Goal: Information Seeking & Learning: Learn about a topic

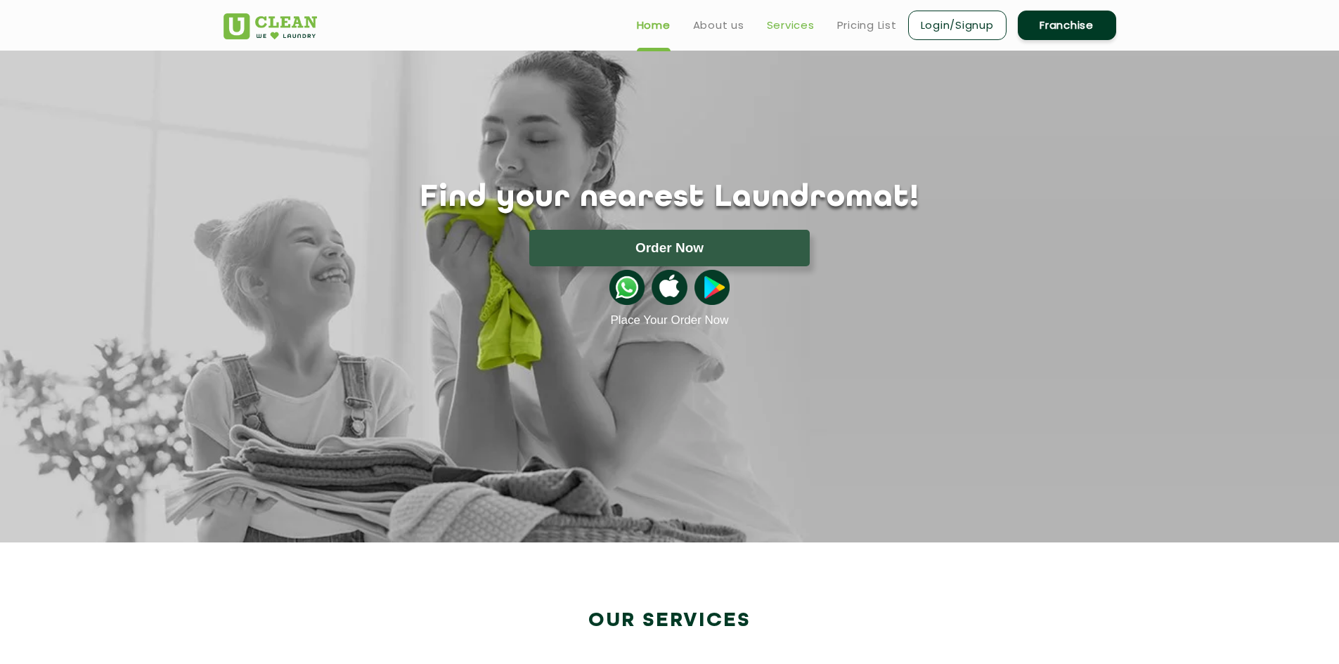
click at [799, 27] on link "Services" at bounding box center [791, 25] width 48 height 17
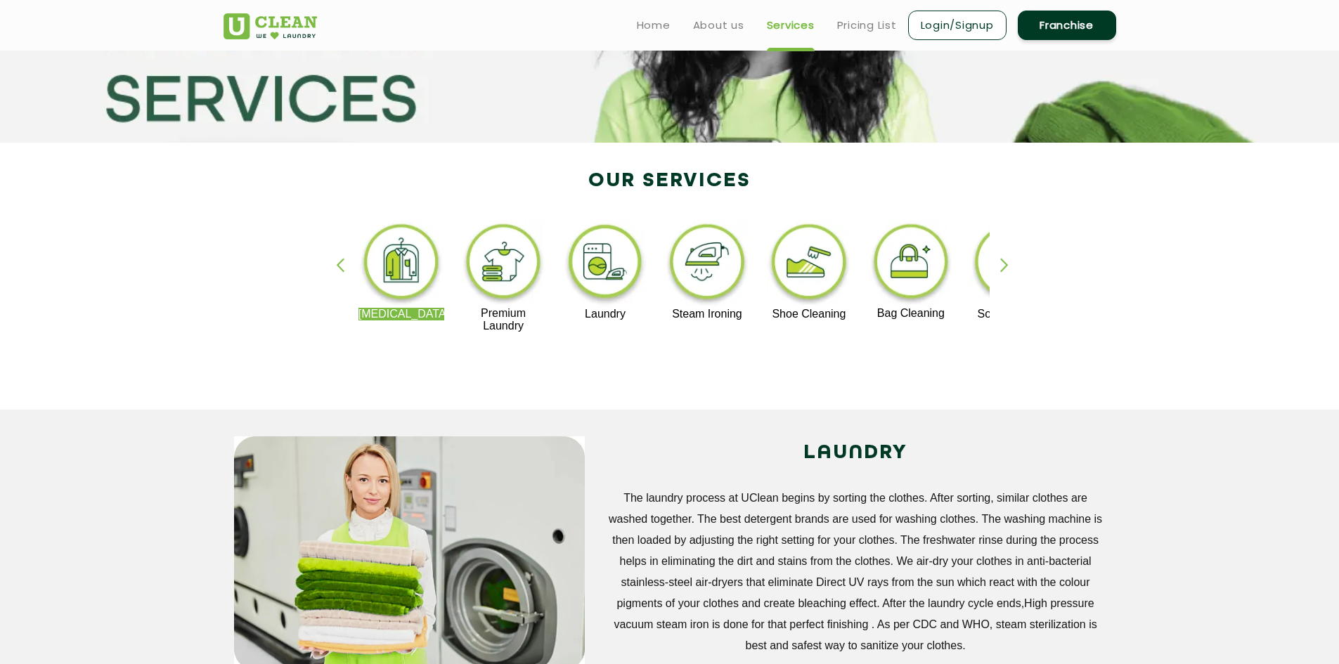
scroll to position [141, 0]
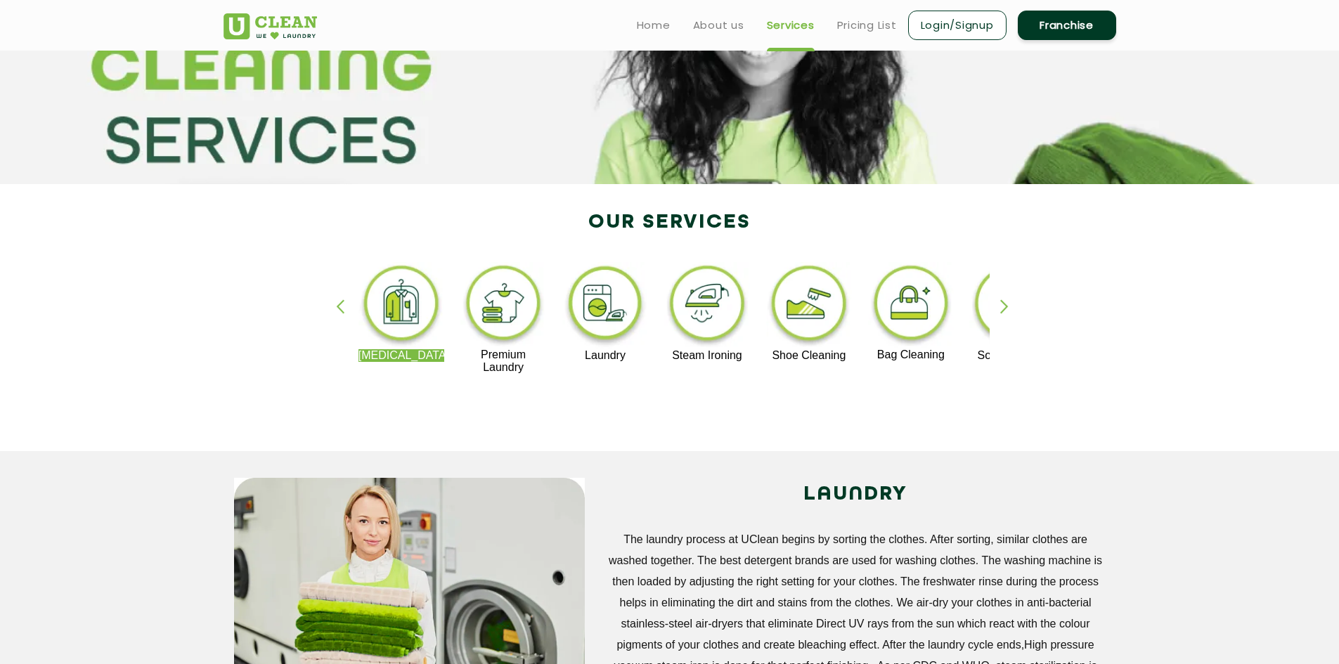
click at [1006, 308] on div "button" at bounding box center [1010, 318] width 21 height 39
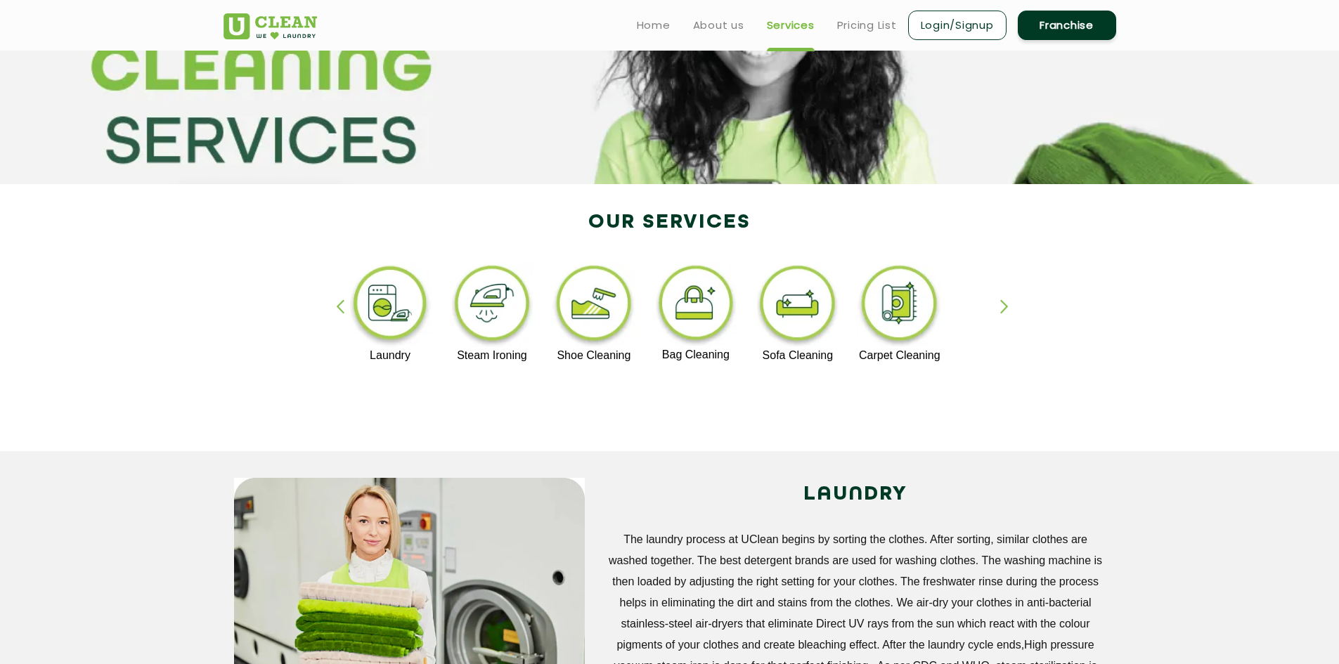
click at [1006, 308] on div "button" at bounding box center [1010, 318] width 21 height 39
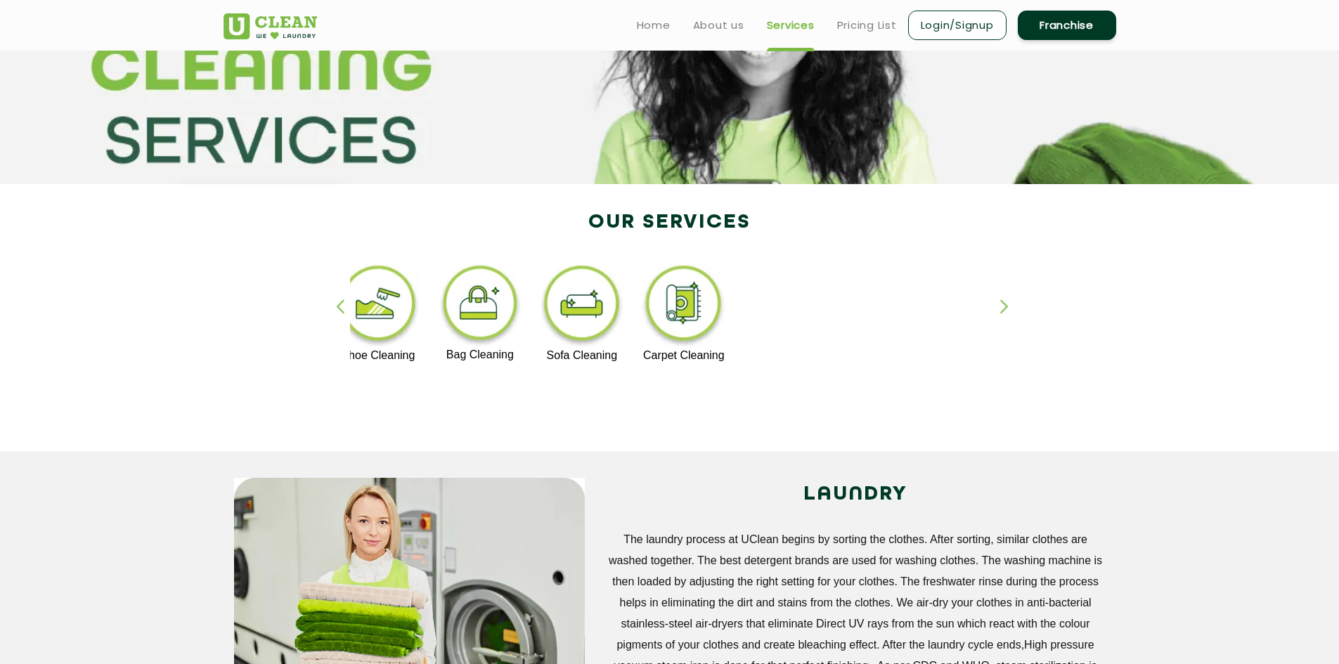
click at [1006, 308] on div "button" at bounding box center [1010, 318] width 21 height 39
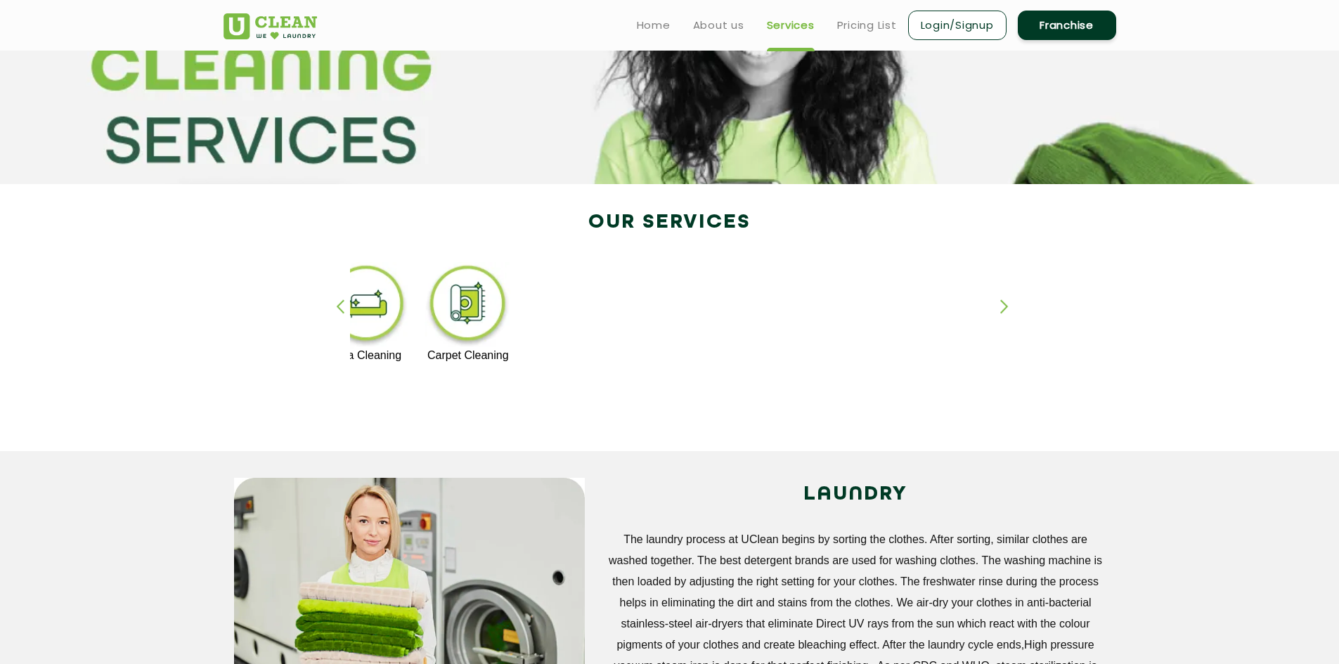
click at [1006, 308] on div "button" at bounding box center [1010, 318] width 21 height 39
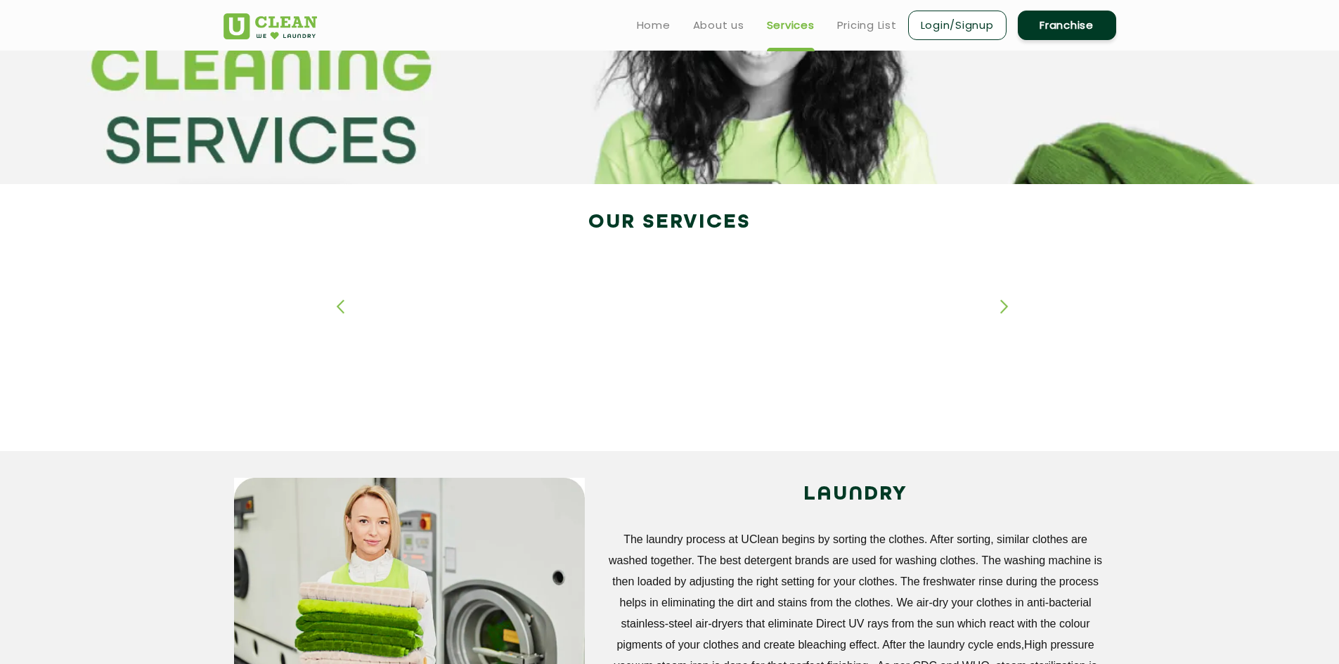
click at [1006, 308] on div "button" at bounding box center [1010, 318] width 21 height 39
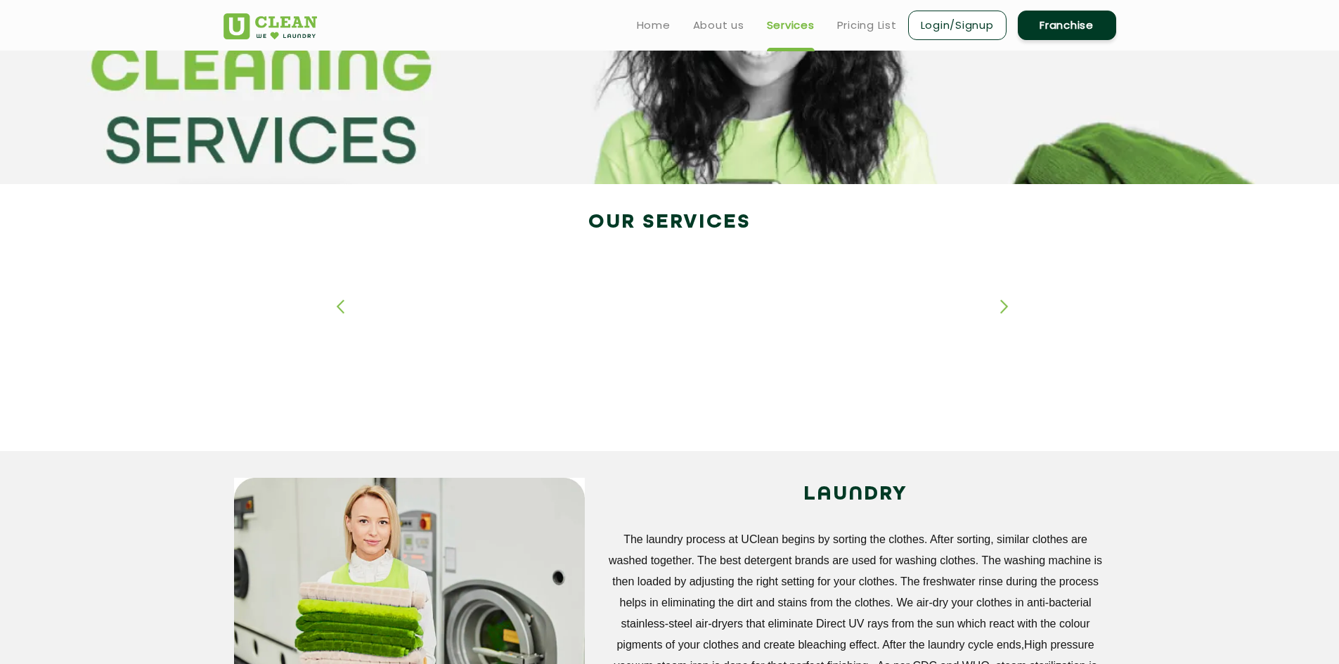
click at [1004, 308] on div "button" at bounding box center [1010, 318] width 21 height 39
drag, startPoint x: 1004, startPoint y: 308, endPoint x: 777, endPoint y: 309, distance: 226.3
click at [999, 309] on div "[MEDICAL_DATA] Premium Laundry Laundry Steam Ironing Shoe Cleaning Bag Cleaning…" at bounding box center [670, 324] width 914 height 253
click at [339, 309] on div "button" at bounding box center [346, 318] width 21 height 39
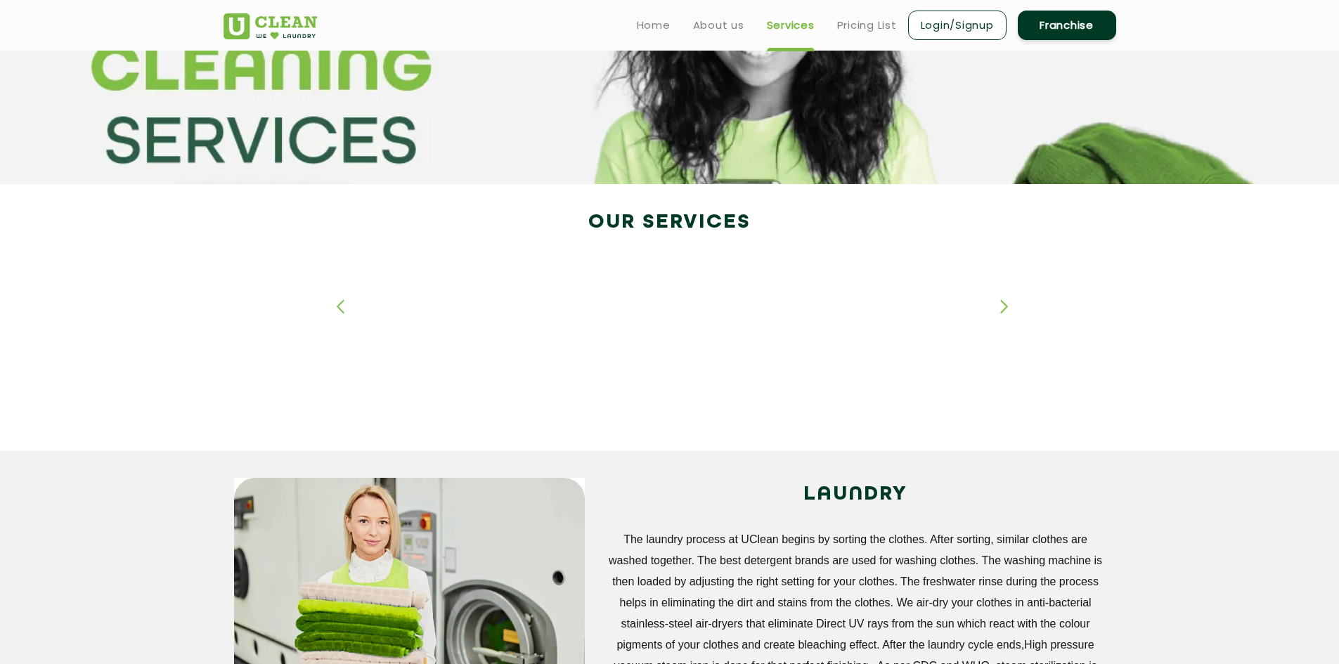
click at [339, 309] on div "button" at bounding box center [346, 318] width 21 height 39
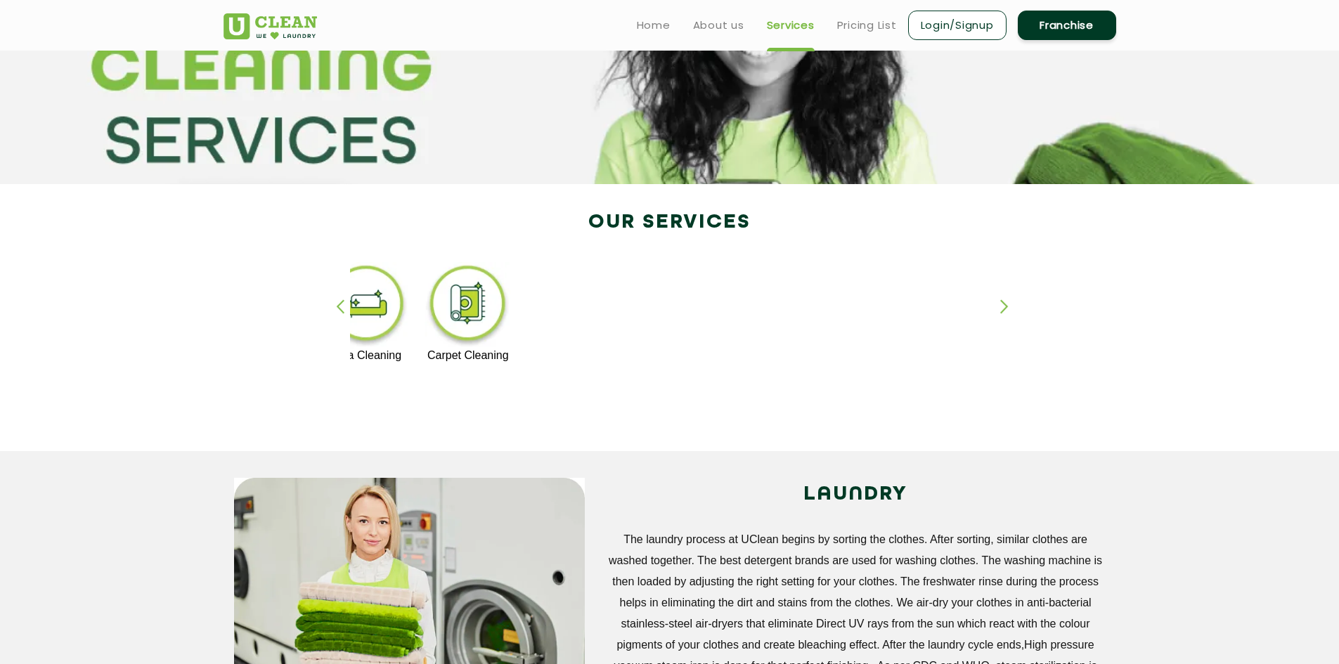
click at [339, 309] on div "button" at bounding box center [346, 318] width 21 height 39
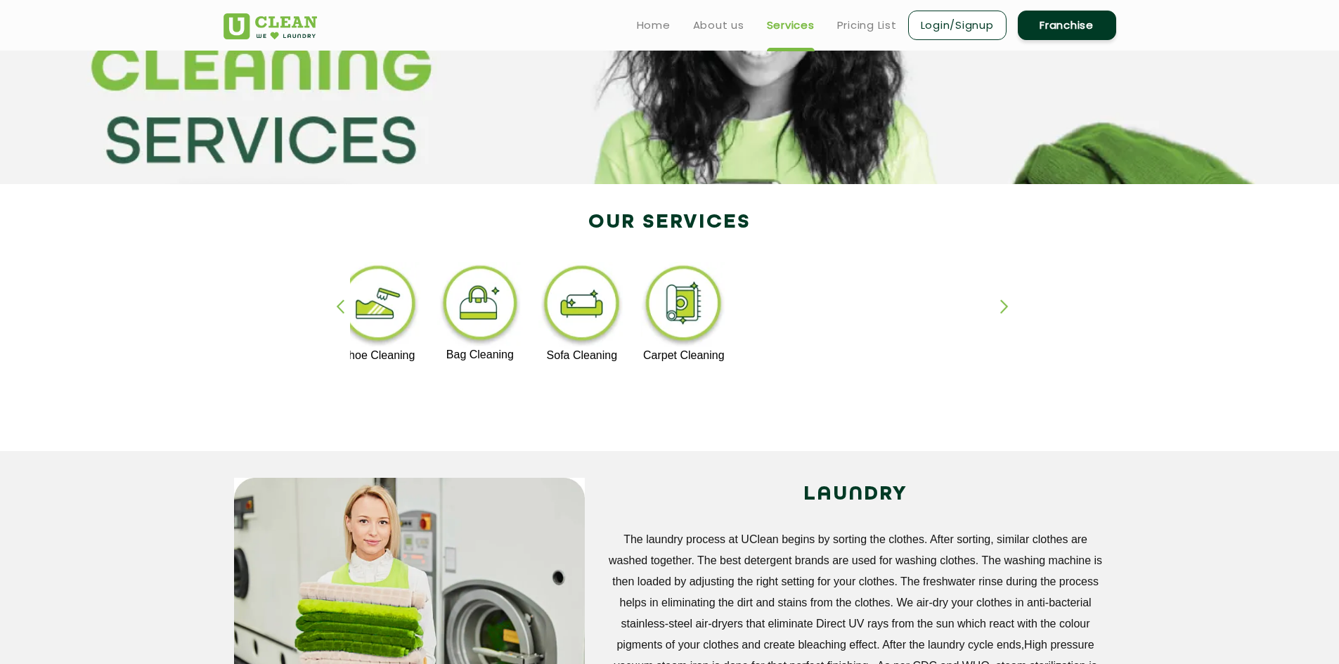
click at [339, 309] on div "button" at bounding box center [346, 318] width 21 height 39
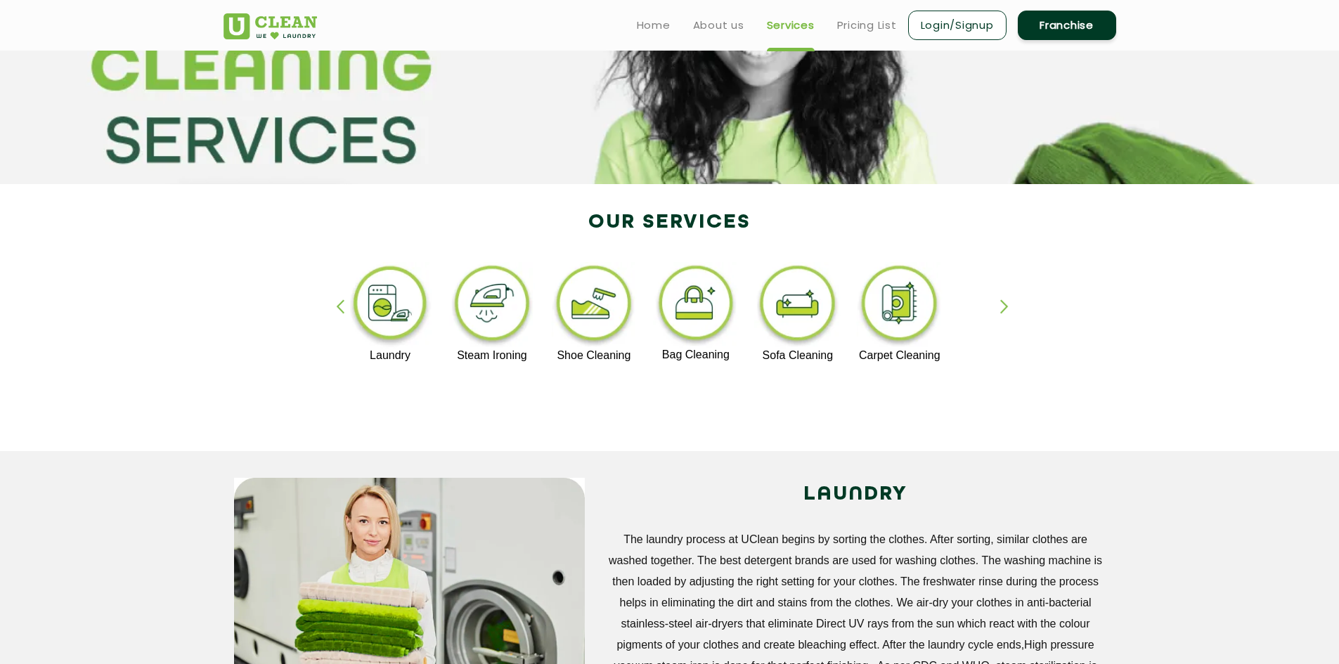
click at [339, 309] on div "button" at bounding box center [346, 318] width 21 height 39
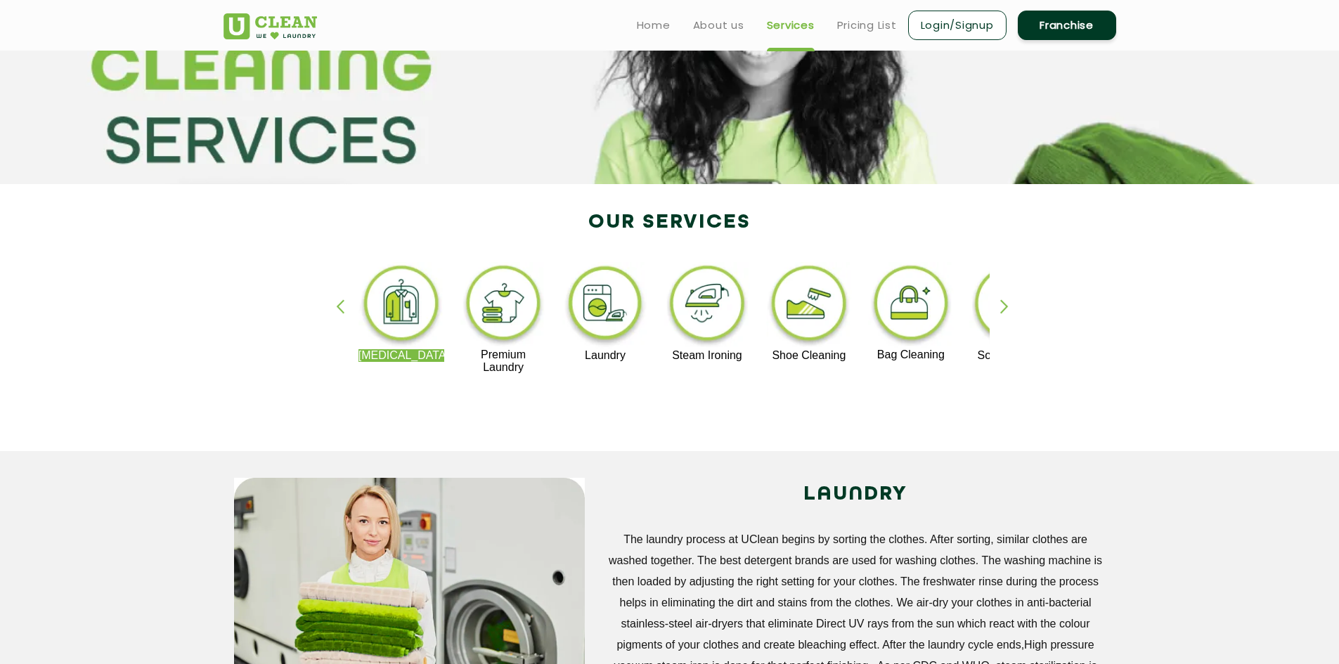
click at [338, 309] on div "button" at bounding box center [346, 318] width 21 height 39
click at [458, 415] on div "[MEDICAL_DATA] Premium Laundry Laundry Steam Ironing Shoe Cleaning Bag Cleaning…" at bounding box center [670, 324] width 914 height 253
click at [183, 286] on section "Our Services [MEDICAL_DATA] Premium Laundry Laundry Steam Ironing Shoe Cleaning…" at bounding box center [669, 317] width 1339 height 267
click at [614, 327] on img at bounding box center [605, 305] width 86 height 87
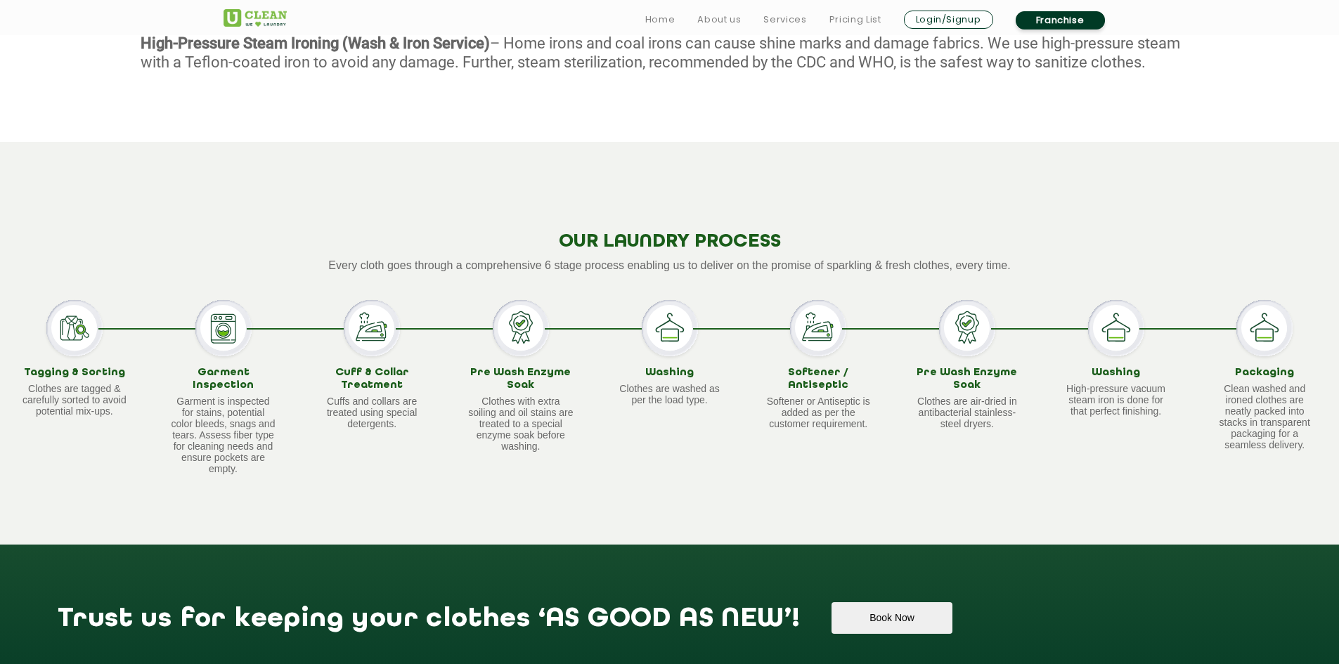
scroll to position [1054, 0]
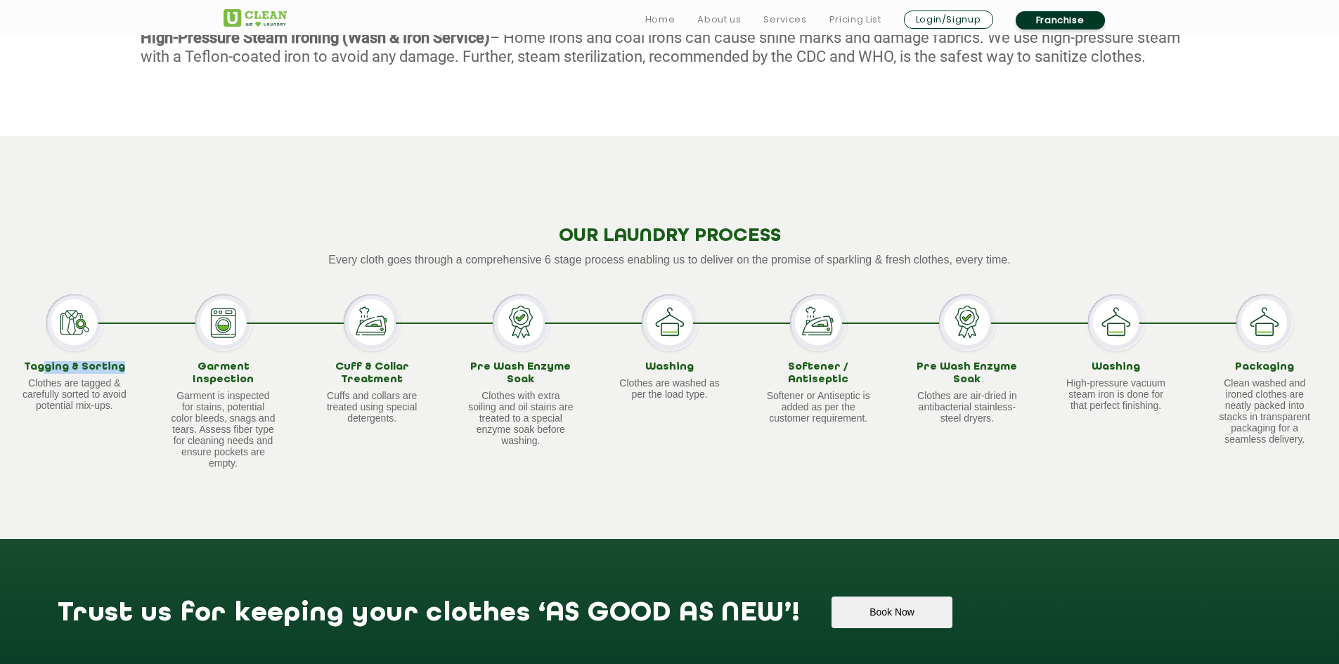
drag, startPoint x: 60, startPoint y: 372, endPoint x: 120, endPoint y: 368, distance: 59.8
click at [120, 368] on h3 "Tagging & Sorting" at bounding box center [74, 367] width 105 height 13
drag, startPoint x: 160, startPoint y: 367, endPoint x: 269, endPoint y: 369, distance: 109.0
click at [269, 369] on div "Garment Inspection Garment is inspected for stains, potential color bleeds, sna…" at bounding box center [223, 381] width 149 height 174
click at [256, 390] on p "Garment is inspected for stains, potential color bleeds, snags and tears. Asses…" at bounding box center [223, 429] width 105 height 79
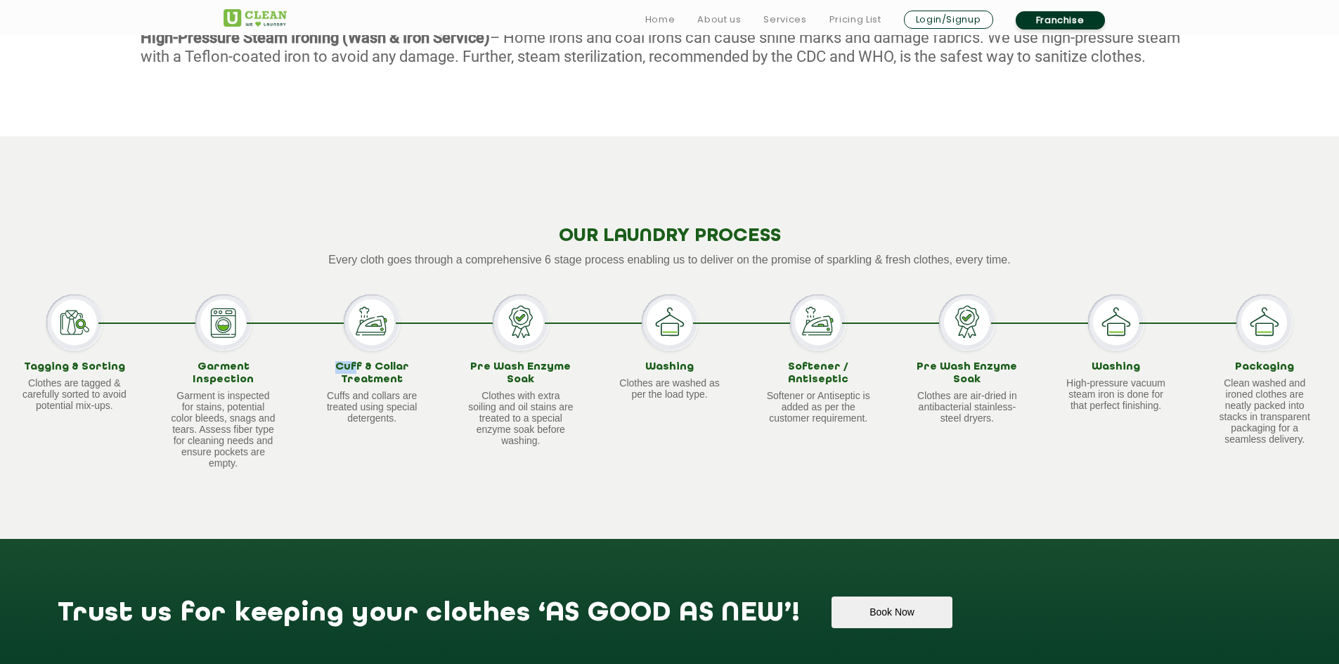
drag, startPoint x: 348, startPoint y: 365, endPoint x: 381, endPoint y: 374, distance: 34.1
click at [367, 367] on div "Cuff & Collar Treatment Cuffs and collars are treated using special detergents." at bounding box center [371, 381] width 149 height 174
drag, startPoint x: 386, startPoint y: 377, endPoint x: 398, endPoint y: 379, distance: 12.7
click at [387, 377] on h3 "Cuff & Collar Treatment" at bounding box center [371, 373] width 105 height 25
drag, startPoint x: 481, startPoint y: 365, endPoint x: 587, endPoint y: 376, distance: 105.9
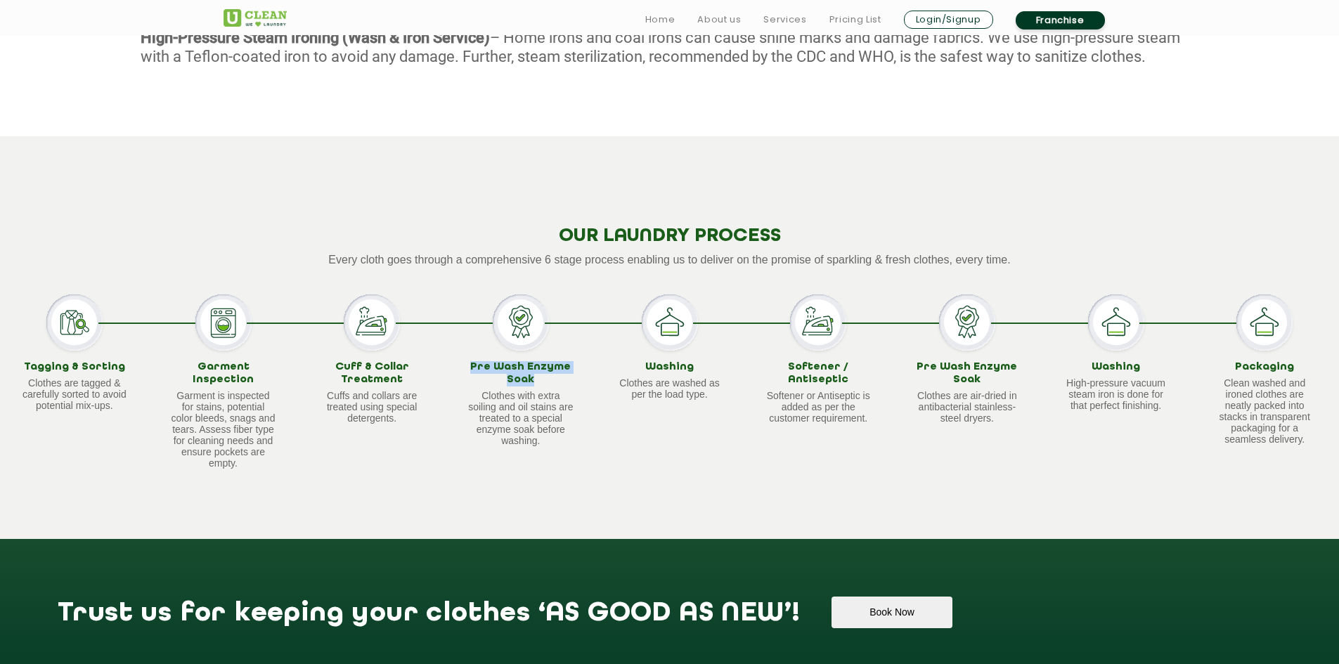
click at [562, 376] on div "Pre Wash Enzyme Soak Clothes with extra soiling and oil stains are treated to a…" at bounding box center [520, 381] width 149 height 174
click at [578, 377] on div "Pre Wash Enzyme Soak Clothes with extra soiling and oil stains are treated to a…" at bounding box center [520, 381] width 149 height 174
drag, startPoint x: 646, startPoint y: 363, endPoint x: 704, endPoint y: 364, distance: 57.6
click at [699, 364] on h3 "Washing" at bounding box center [669, 367] width 105 height 13
drag, startPoint x: 760, startPoint y: 359, endPoint x: 844, endPoint y: 354, distance: 83.8
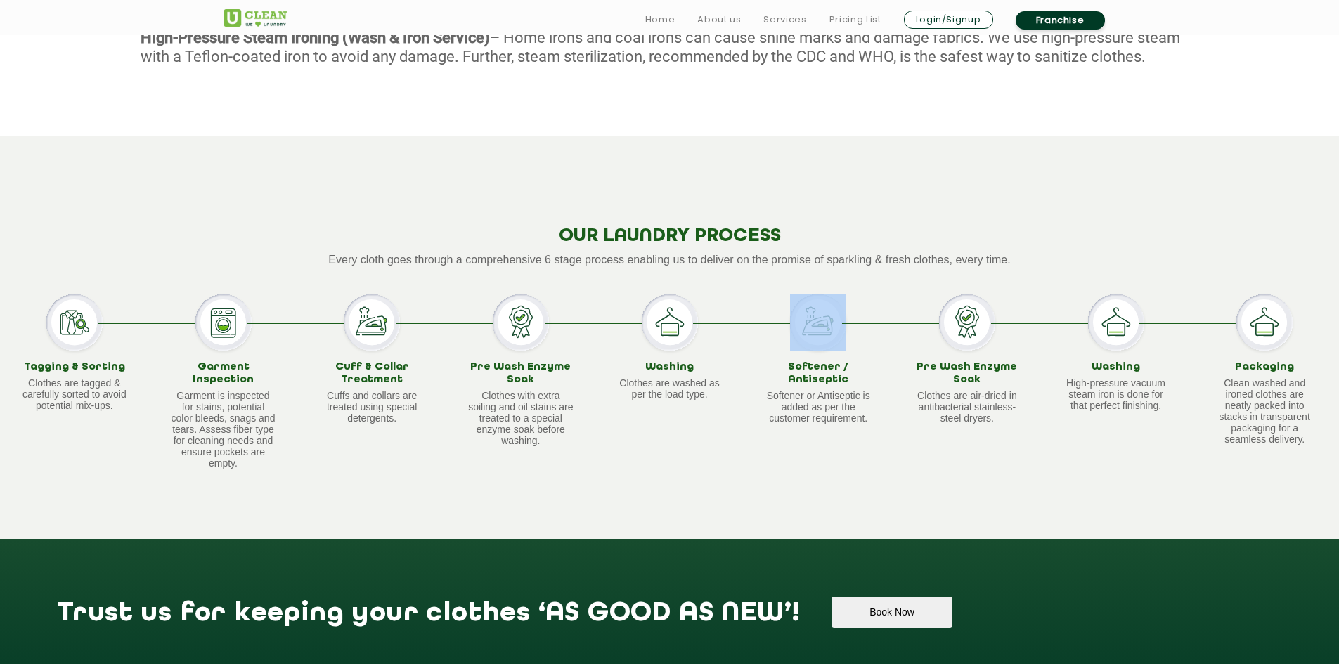
click at [844, 354] on div "Softener / Antiseptic Softener or Antiseptic is added as per the customer requi…" at bounding box center [818, 381] width 149 height 174
click at [850, 335] on div "Softener / Antiseptic Softener or Antiseptic is added as per the customer requi…" at bounding box center [818, 381] width 149 height 174
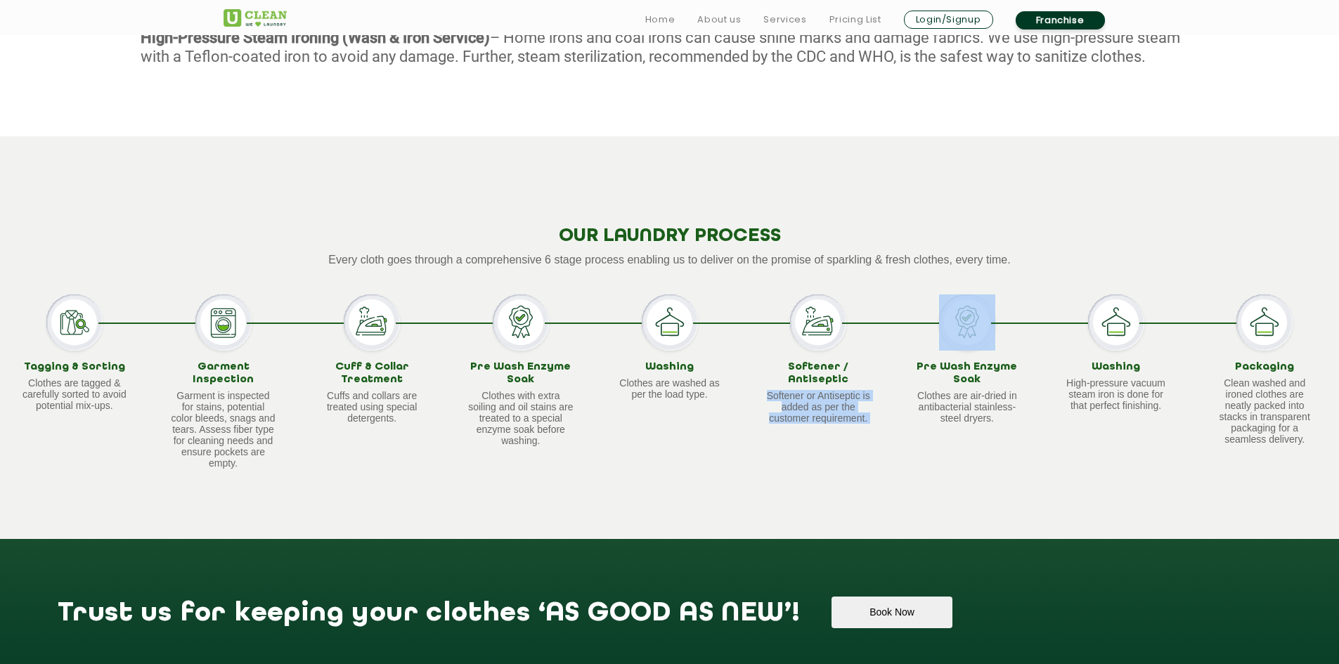
drag, startPoint x: 912, startPoint y: 361, endPoint x: 944, endPoint y: 358, distance: 31.7
click at [938, 355] on div "Tagging & Sorting Clothes are tagged & carefully sorted to avoid potential mix-…" at bounding box center [669, 381] width 1339 height 174
drag, startPoint x: 952, startPoint y: 362, endPoint x: 978, endPoint y: 363, distance: 26.0
click at [952, 362] on h3 "Pre Wash Enzyme Soak" at bounding box center [966, 373] width 105 height 25
click at [1163, 363] on h3 "Washing" at bounding box center [1115, 367] width 105 height 13
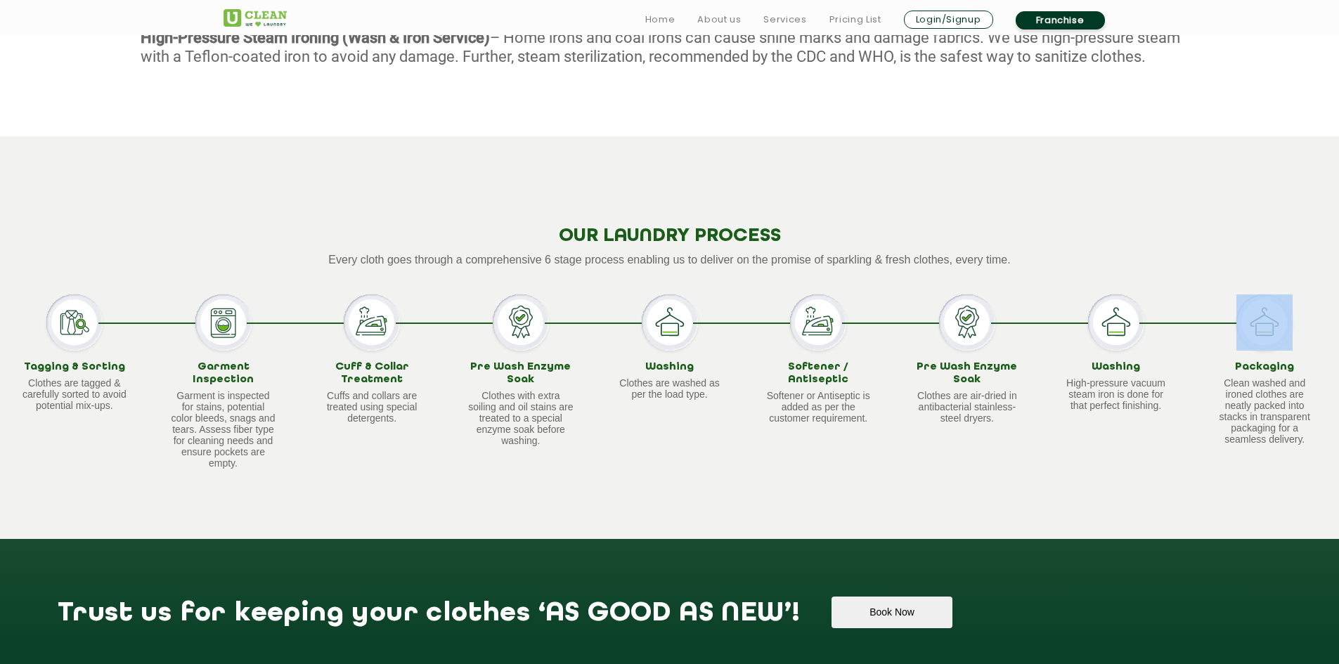
drag, startPoint x: 1269, startPoint y: 328, endPoint x: 1207, endPoint y: 354, distance: 67.5
click at [1225, 357] on div "Packaging Clean washed and ironed clothes are neatly packed into stacks in tran…" at bounding box center [1264, 381] width 149 height 174
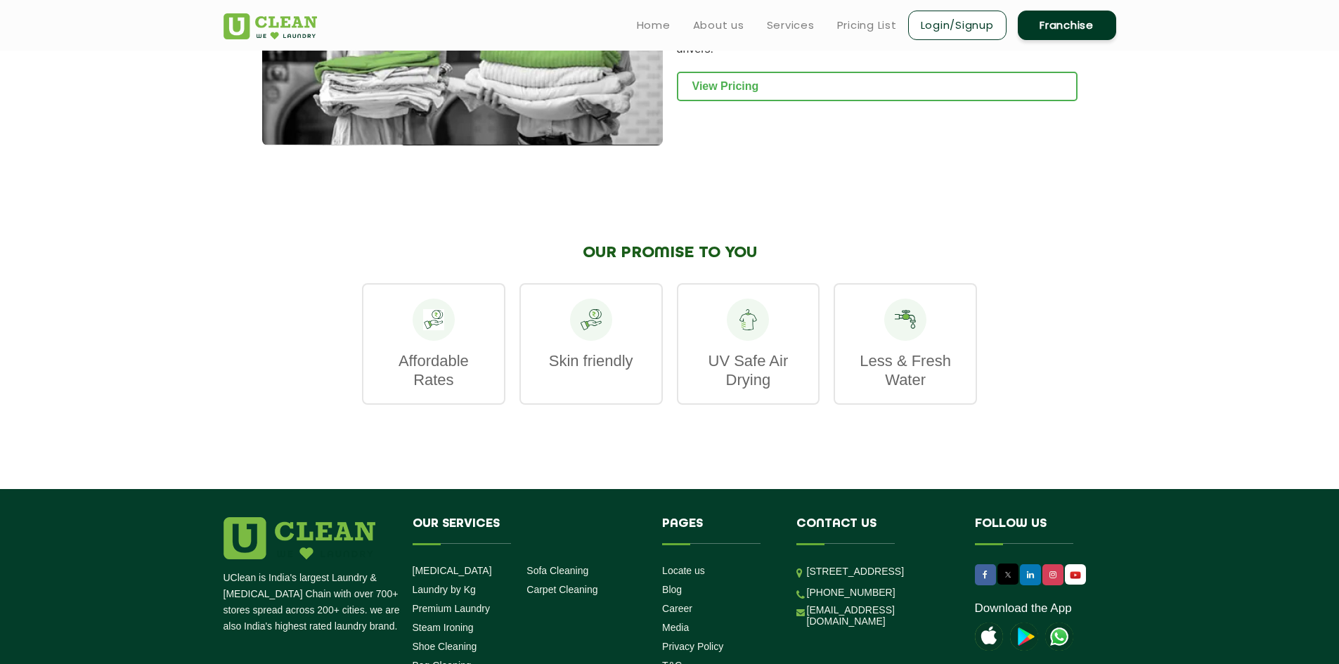
scroll to position [1794, 0]
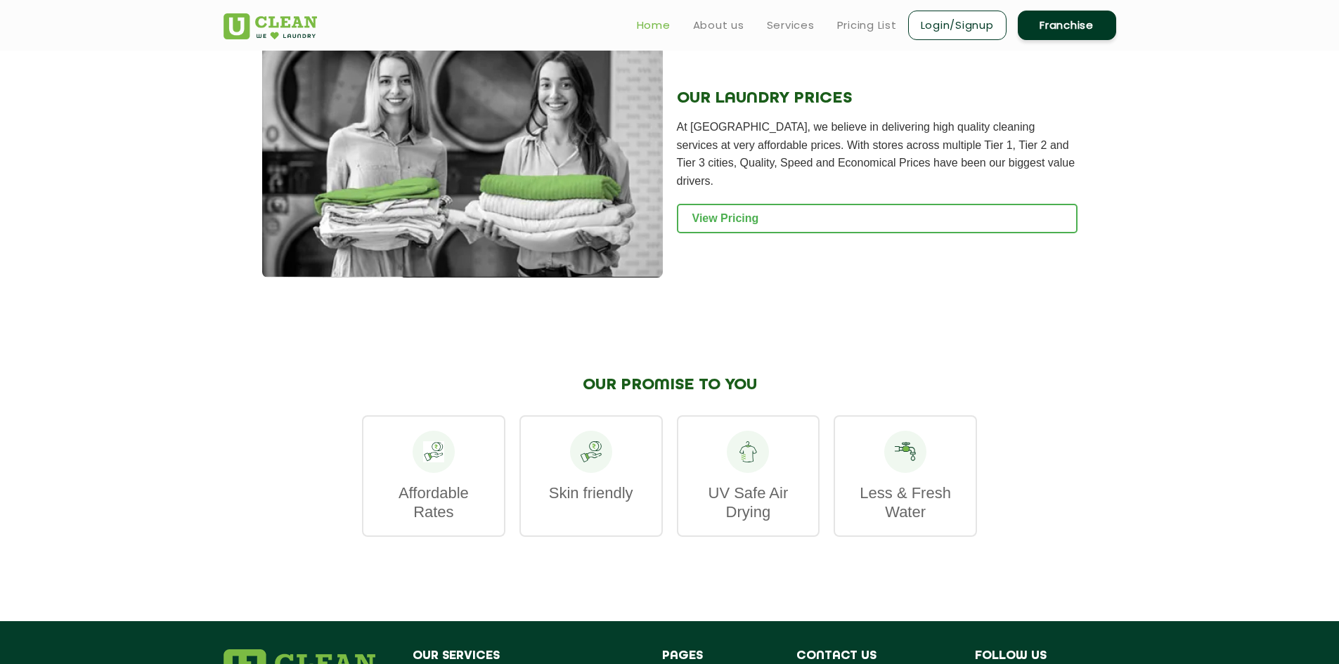
scroll to position [141, 0]
